Goal: Task Accomplishment & Management: Use online tool/utility

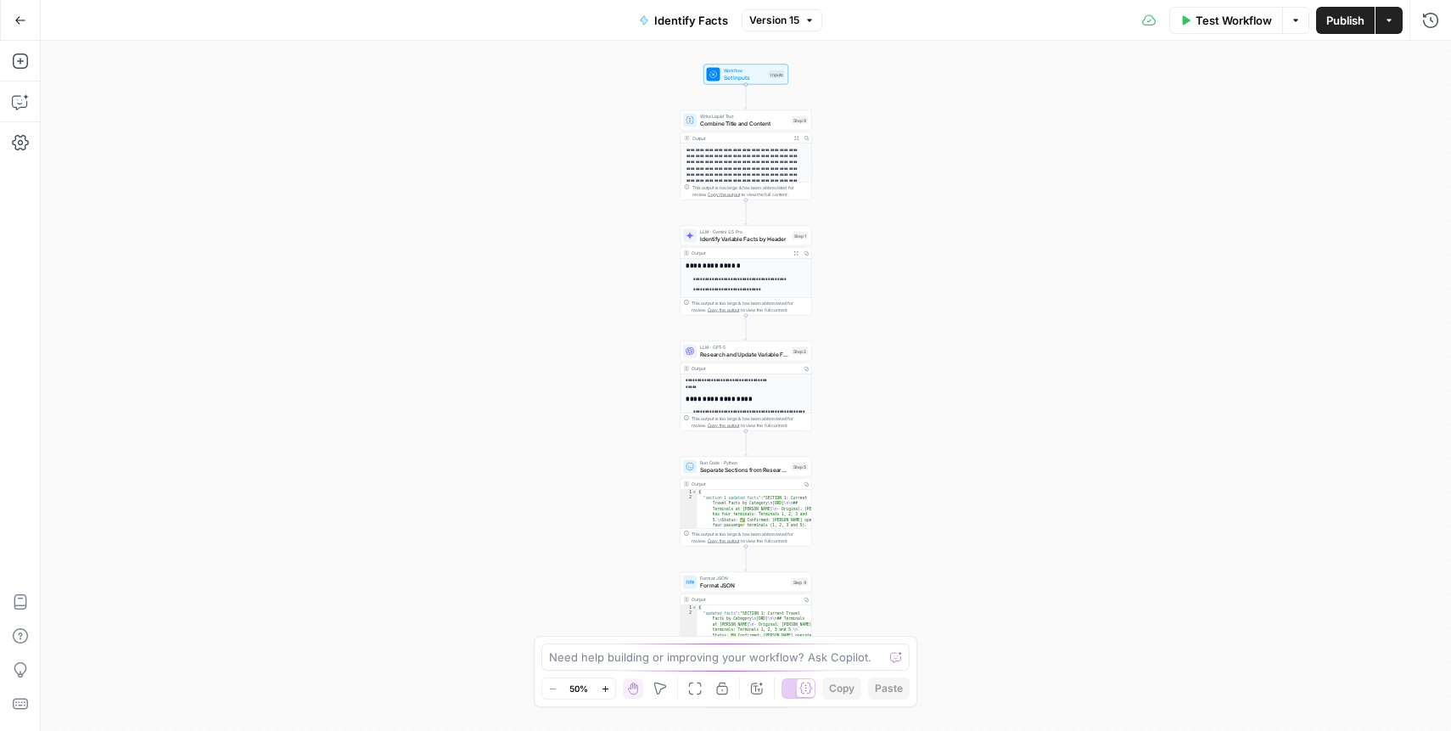
click at [18, 25] on button "Go Back" at bounding box center [20, 20] width 31 height 31
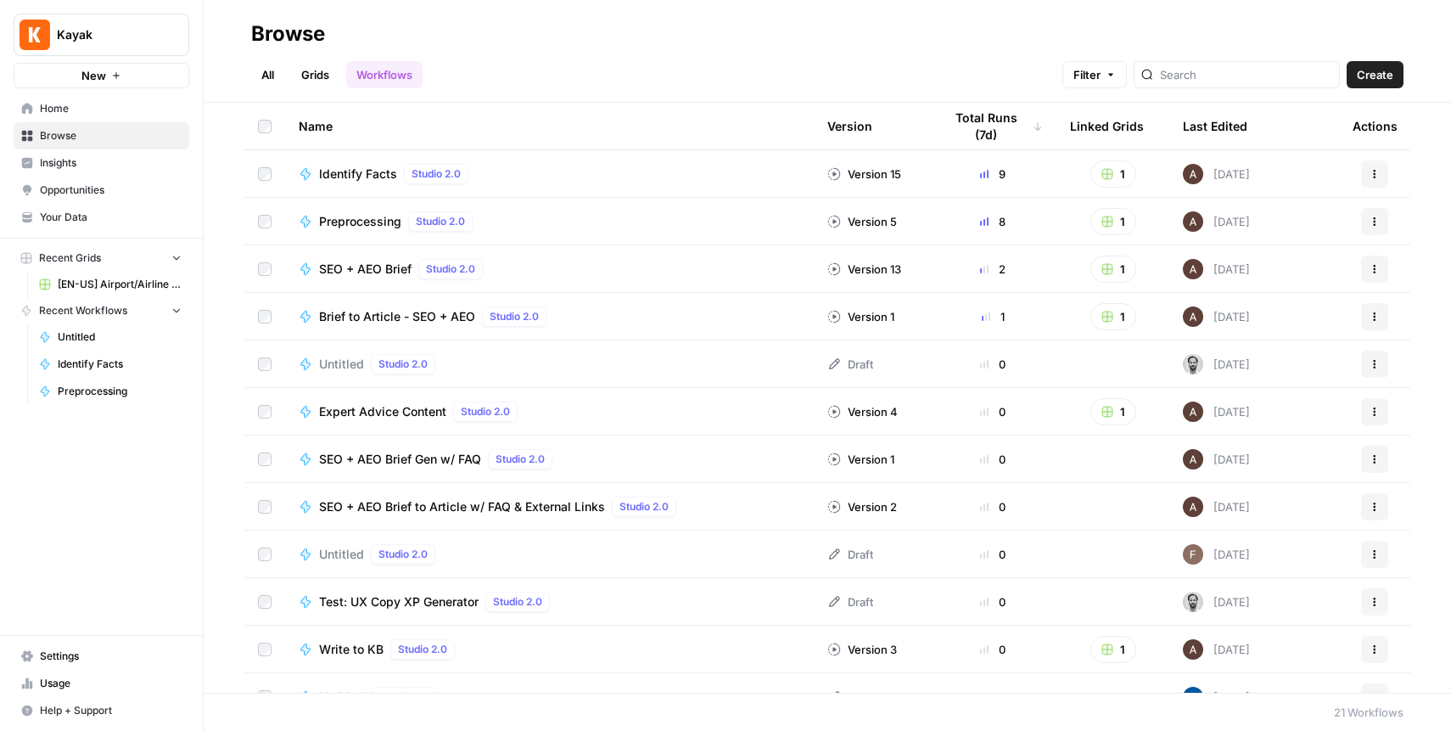
click at [141, 283] on span "[EN-US] Airport/Airline Content Refresh" at bounding box center [120, 284] width 124 height 15
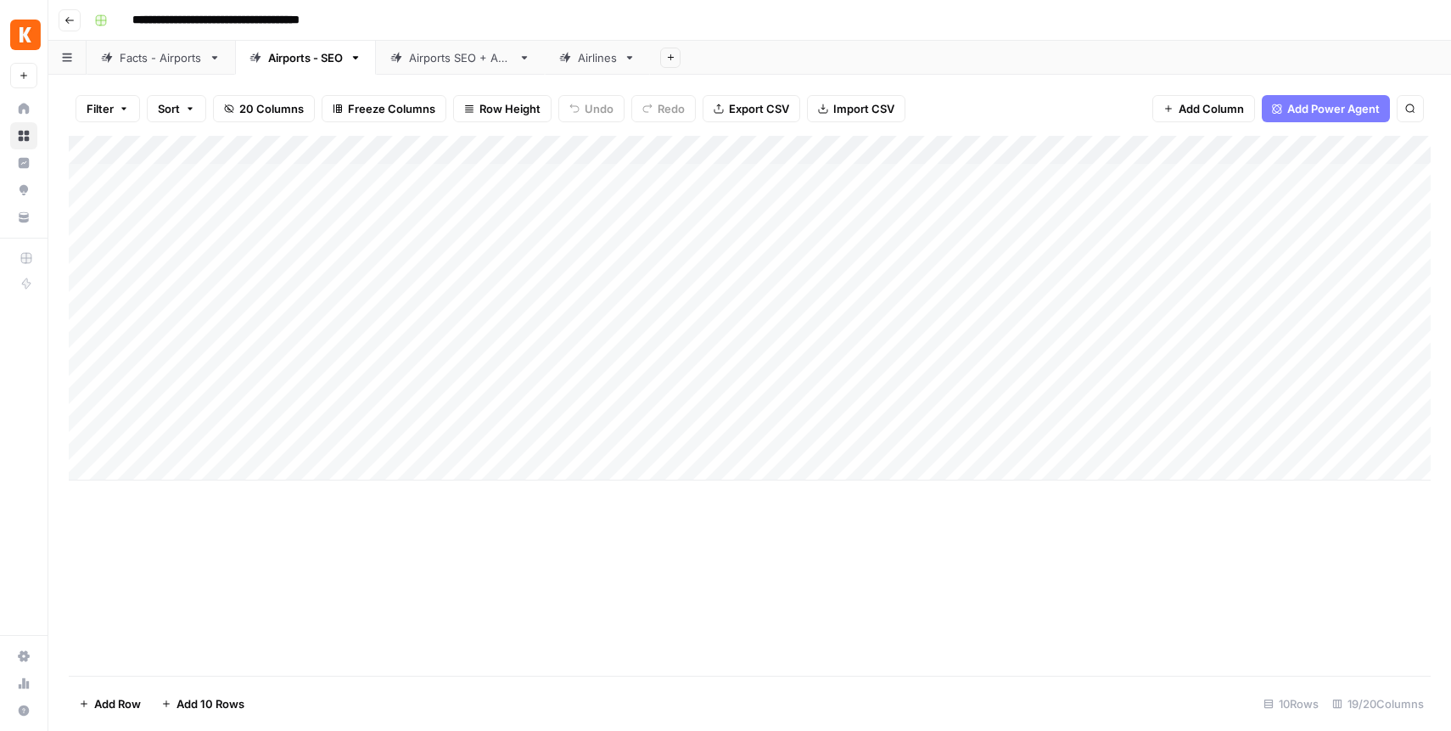
click at [162, 66] on link "Facts - Airports" at bounding box center [161, 58] width 148 height 34
click at [294, 63] on div "Airports - SEO" at bounding box center [305, 57] width 75 height 17
click at [592, 148] on div "Add Column" at bounding box center [750, 308] width 1362 height 344
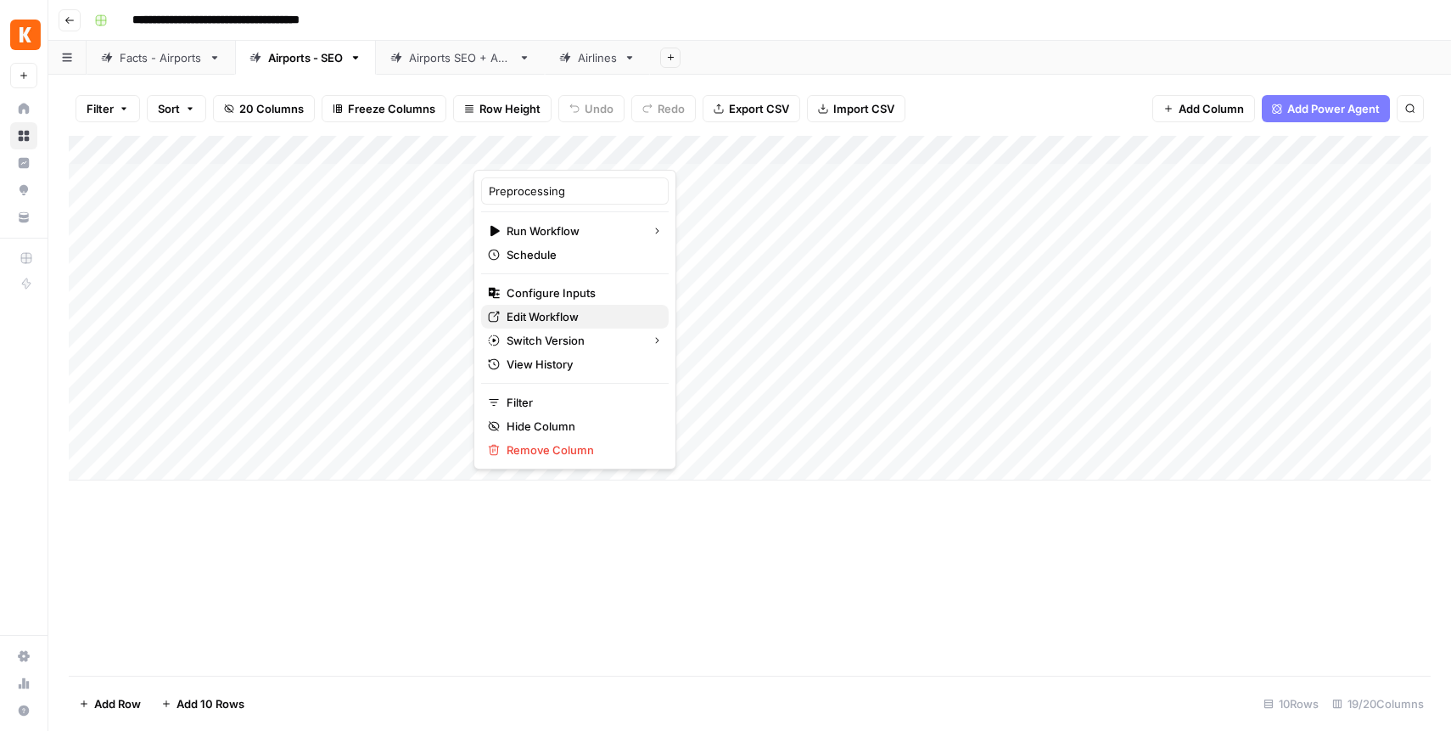
click at [570, 315] on span "Edit Workflow" at bounding box center [581, 316] width 148 height 17
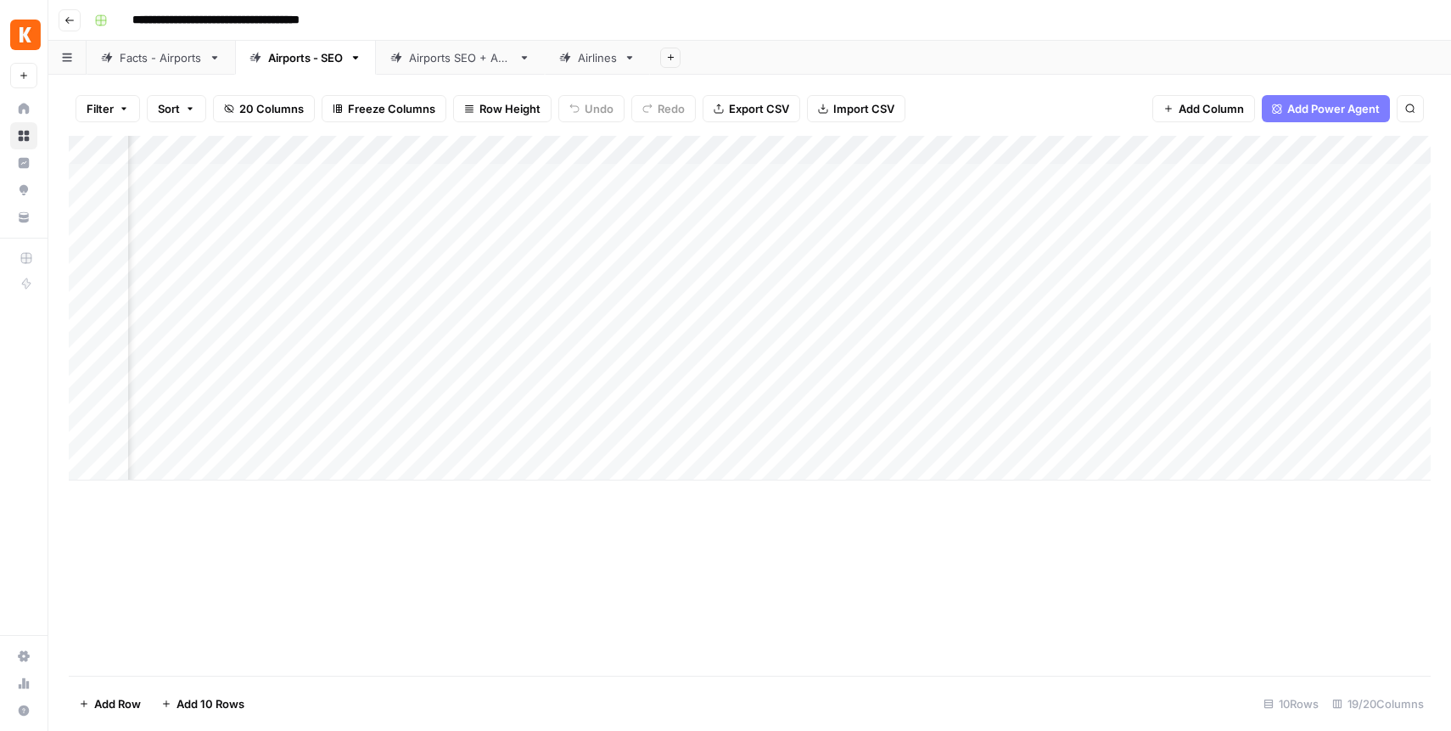
scroll to position [0, 177]
click at [1078, 143] on div "Add Column" at bounding box center [750, 308] width 1362 height 344
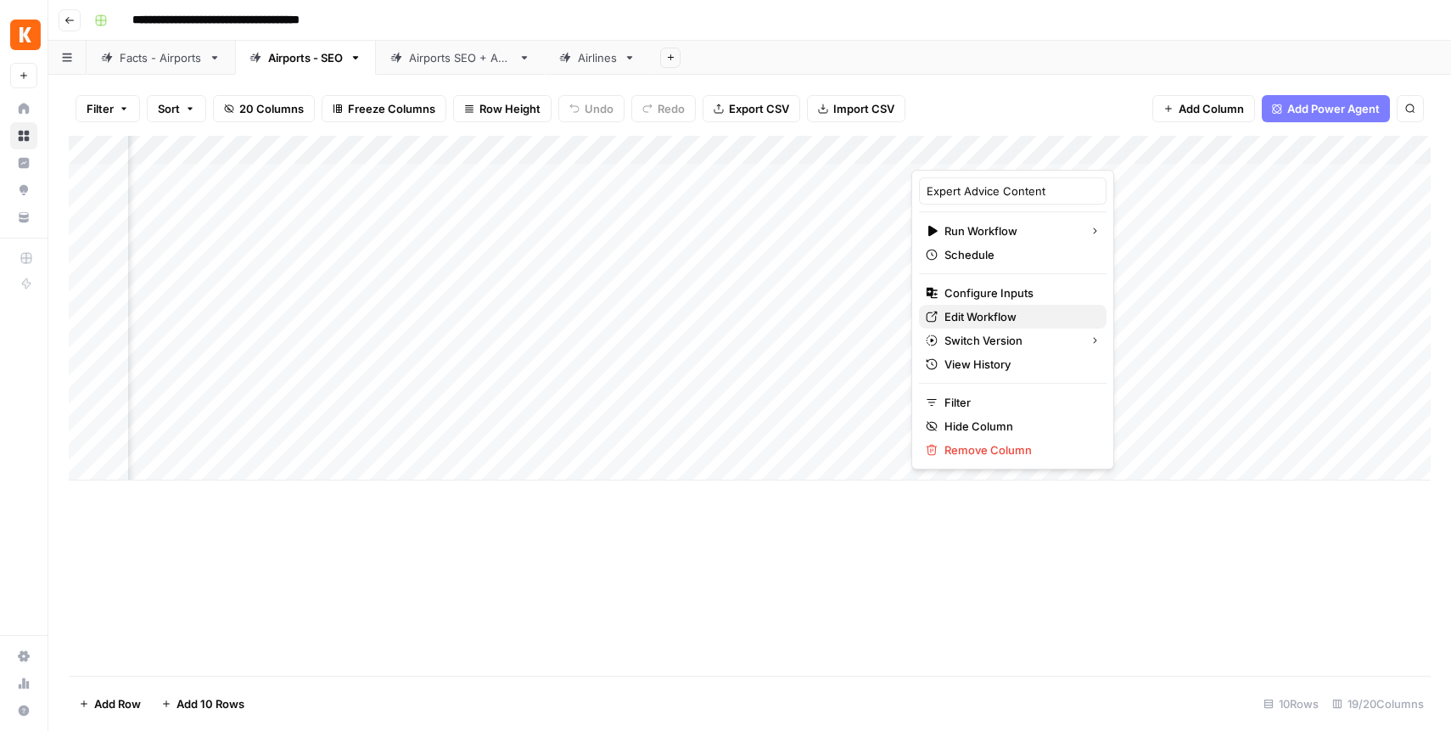
click at [984, 313] on span "Edit Workflow" at bounding box center [1018, 316] width 148 height 17
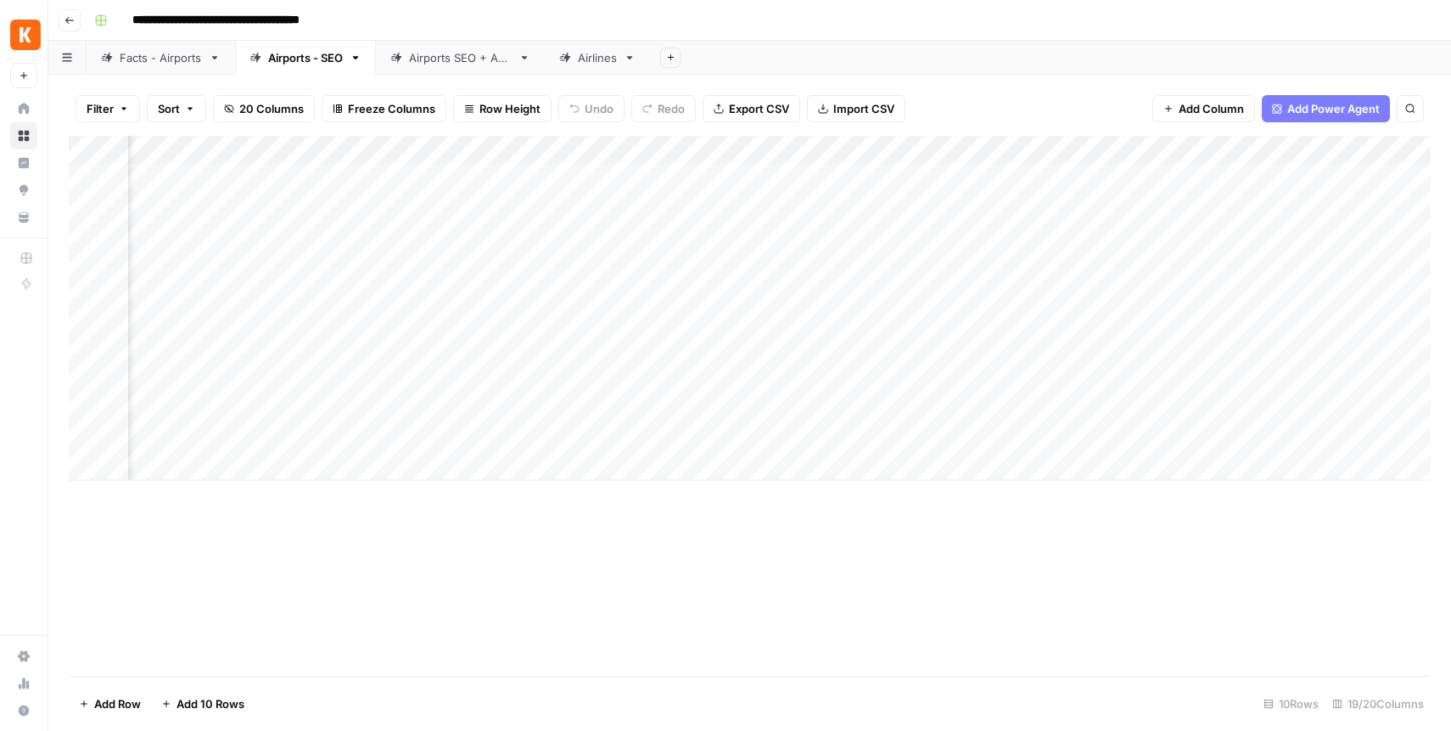
click at [168, 62] on div "Facts - Airports" at bounding box center [161, 57] width 82 height 17
click at [1236, 148] on div "Add Column" at bounding box center [750, 406] width 1362 height 540
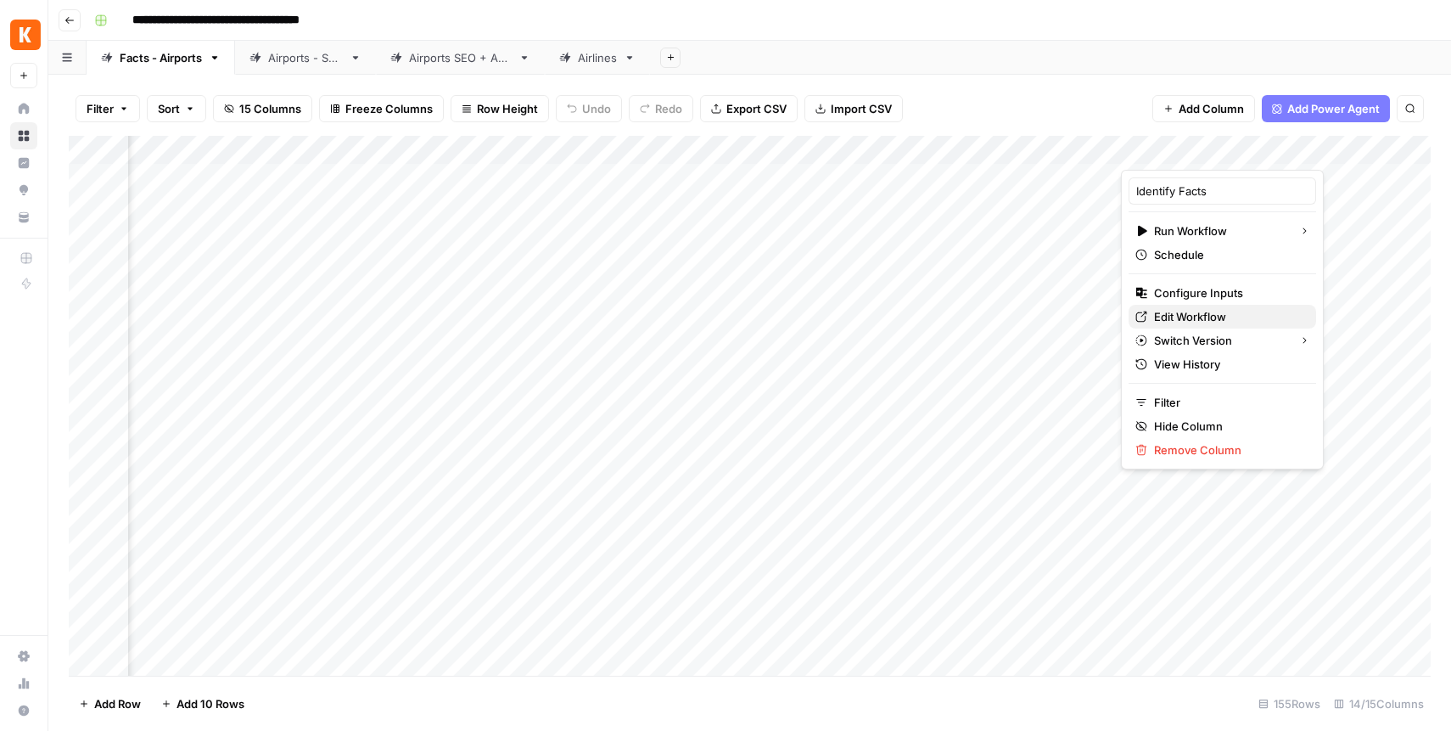
click at [1211, 318] on span "Edit Workflow" at bounding box center [1228, 316] width 148 height 17
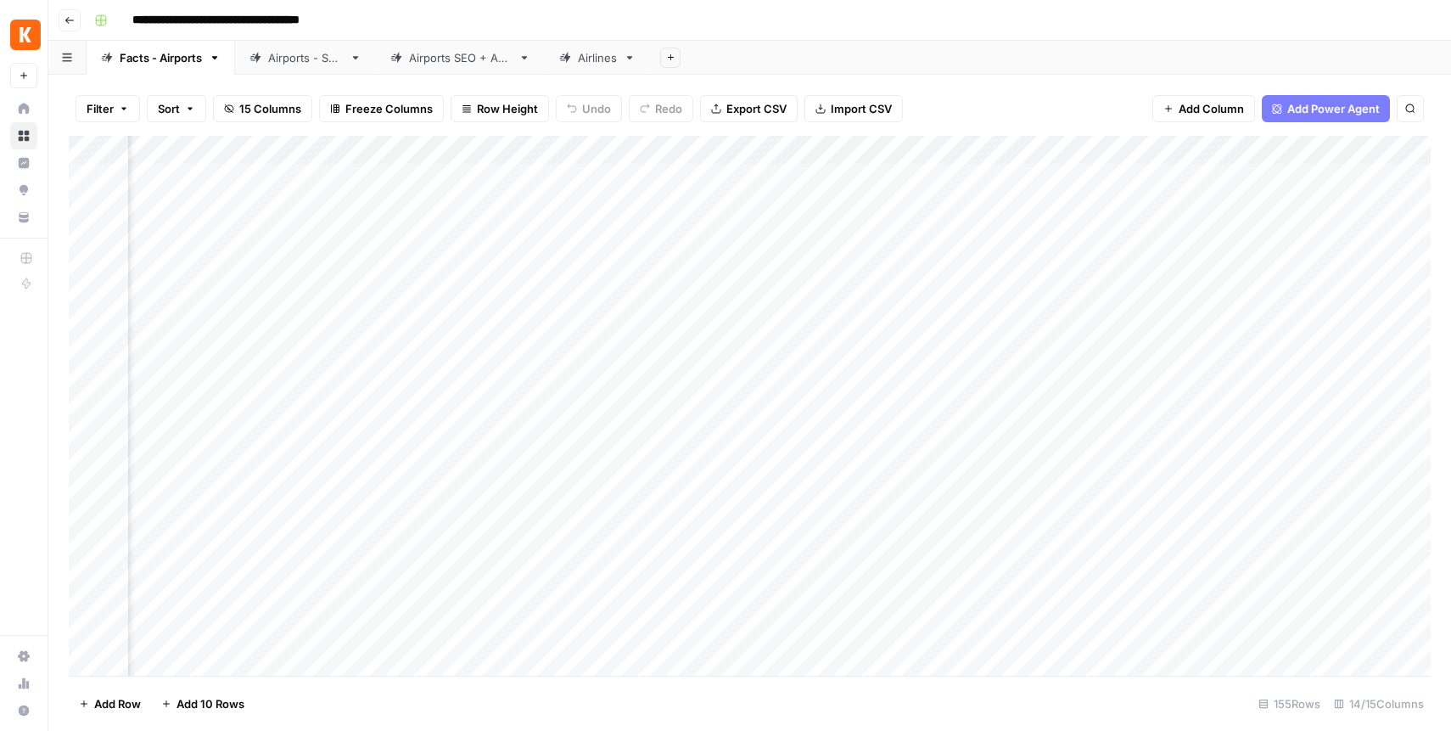
click at [299, 56] on div "Airports - SEO" at bounding box center [305, 57] width 75 height 17
click at [785, 150] on div "Add Column" at bounding box center [750, 308] width 1362 height 344
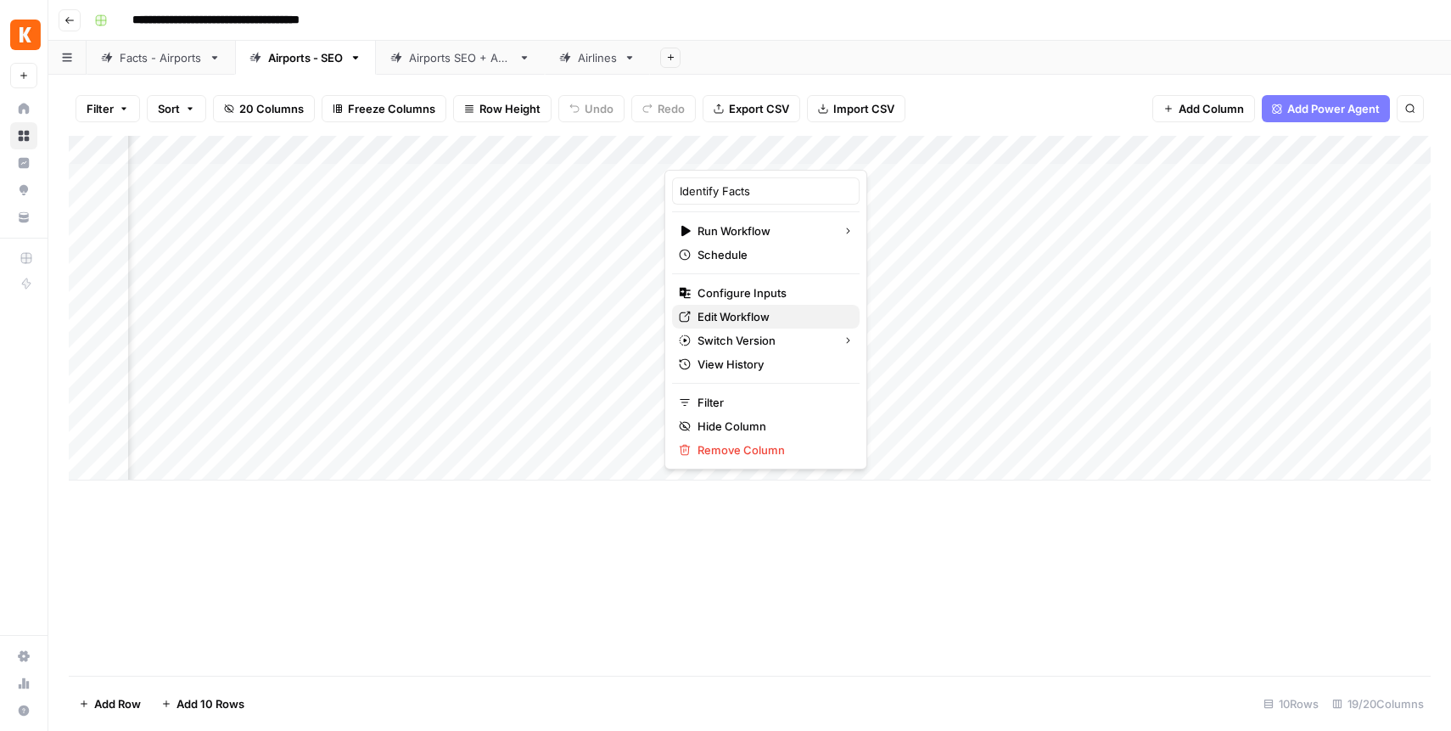
click at [727, 321] on span "Edit Workflow" at bounding box center [771, 316] width 148 height 17
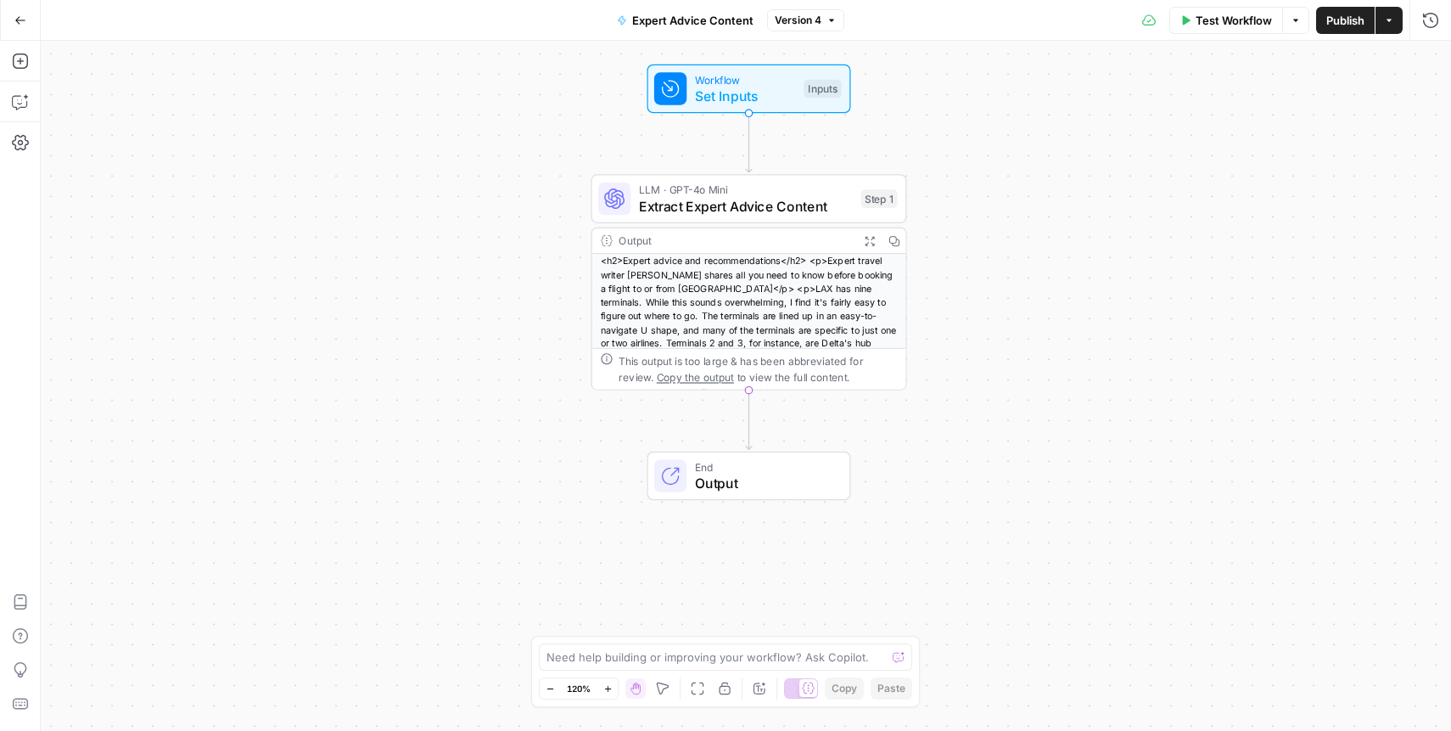
scroll to position [92, 0]
click at [681, 301] on div "<h2>Expert advice and recommendations</h2> <p>Expert travel writer Stefanie Wal…" at bounding box center [749, 253] width 314 height 220
